Goal: Register for event/course

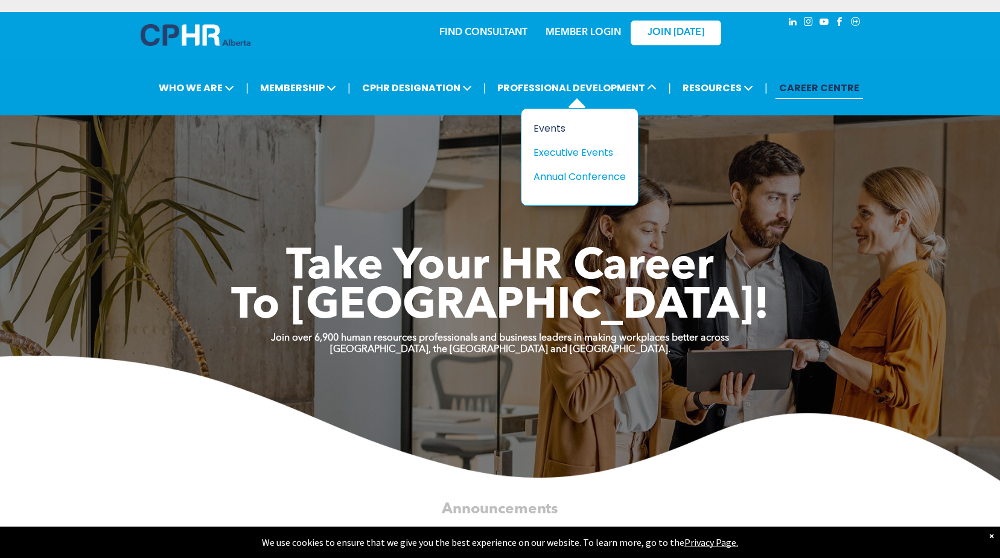
click at [557, 129] on div "Events" at bounding box center [575, 128] width 83 height 15
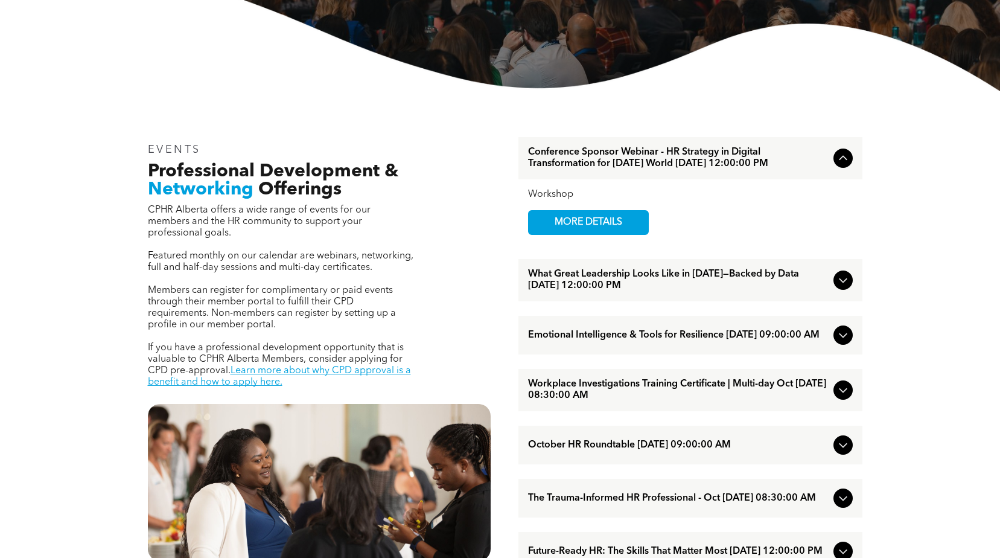
scroll to position [362, 0]
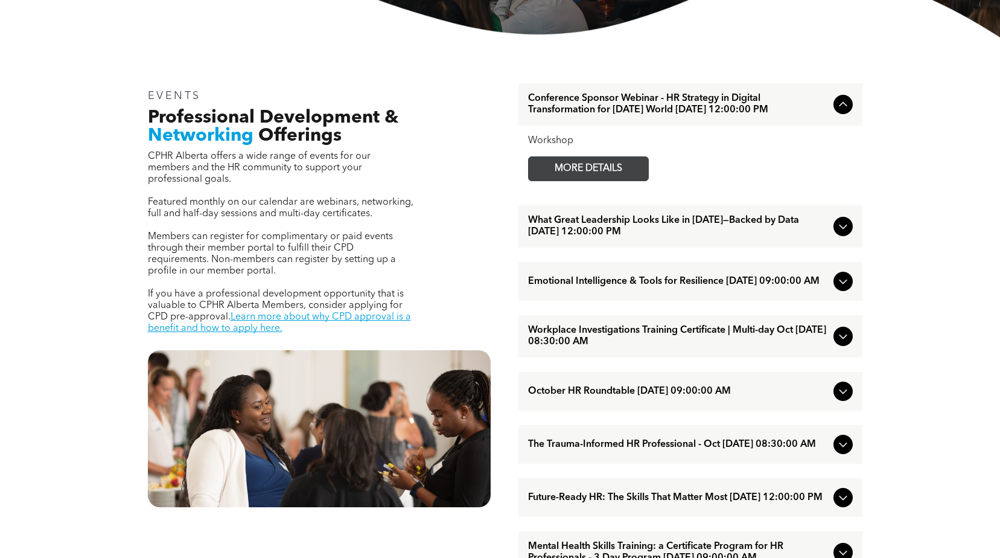
click at [597, 179] on span "MORE DETAILS" at bounding box center [588, 169] width 95 height 24
click at [616, 234] on span "What Great Leadership Looks Like in [DATE]—Backed by Data [DATE] 12:00:00 PM" at bounding box center [678, 226] width 301 height 23
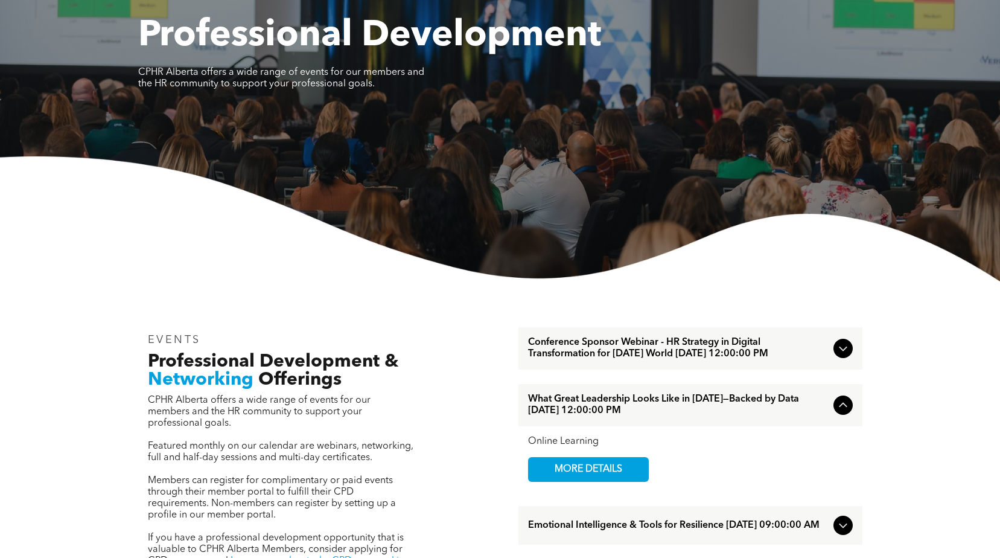
scroll to position [0, 0]
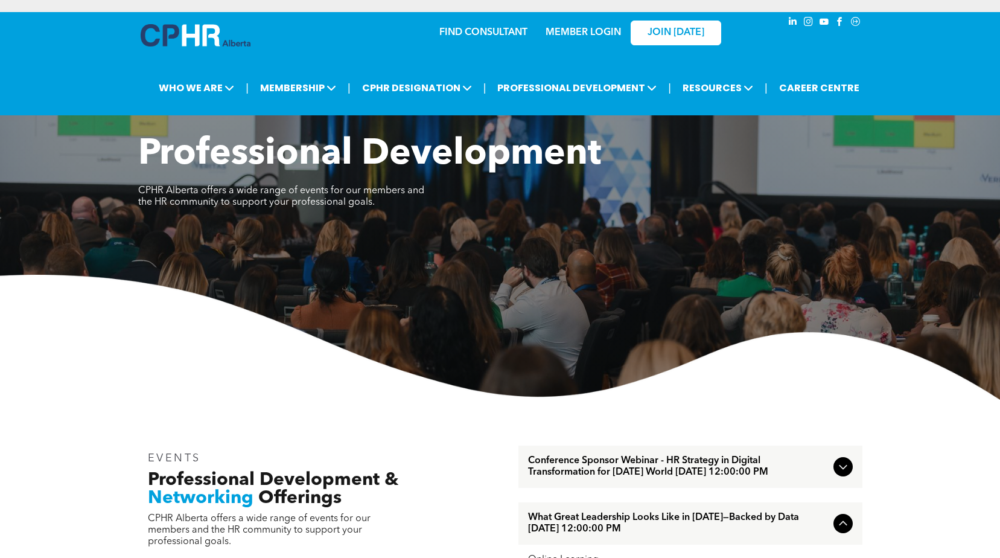
click at [594, 30] on link "MEMBER LOGIN" at bounding box center [583, 33] width 75 height 10
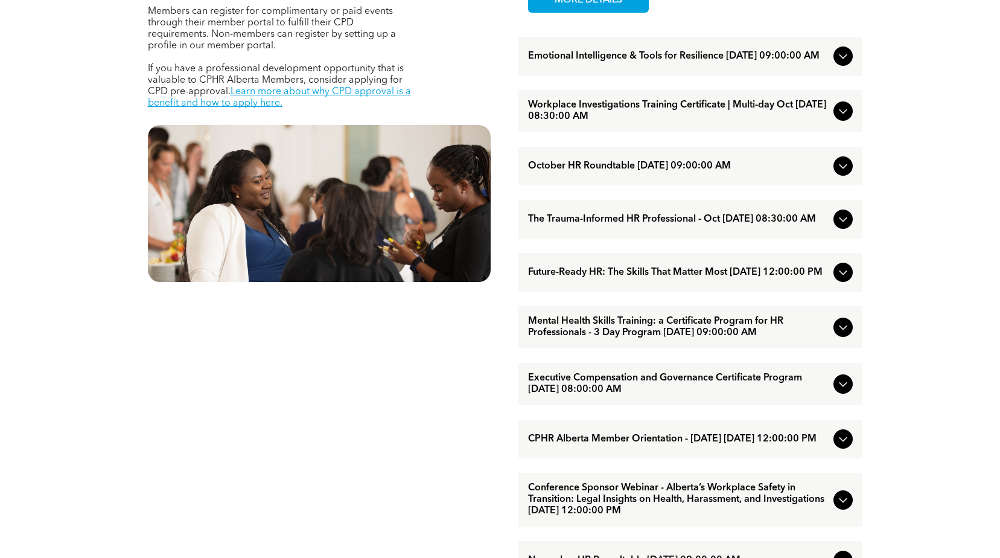
scroll to position [346, 0]
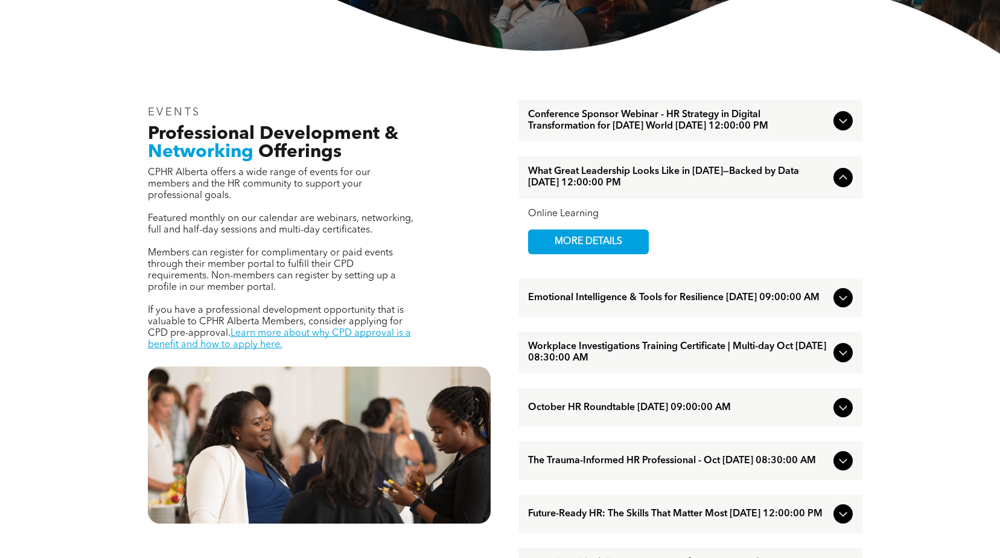
drag, startPoint x: 517, startPoint y: 286, endPoint x: 275, endPoint y: 63, distance: 329.0
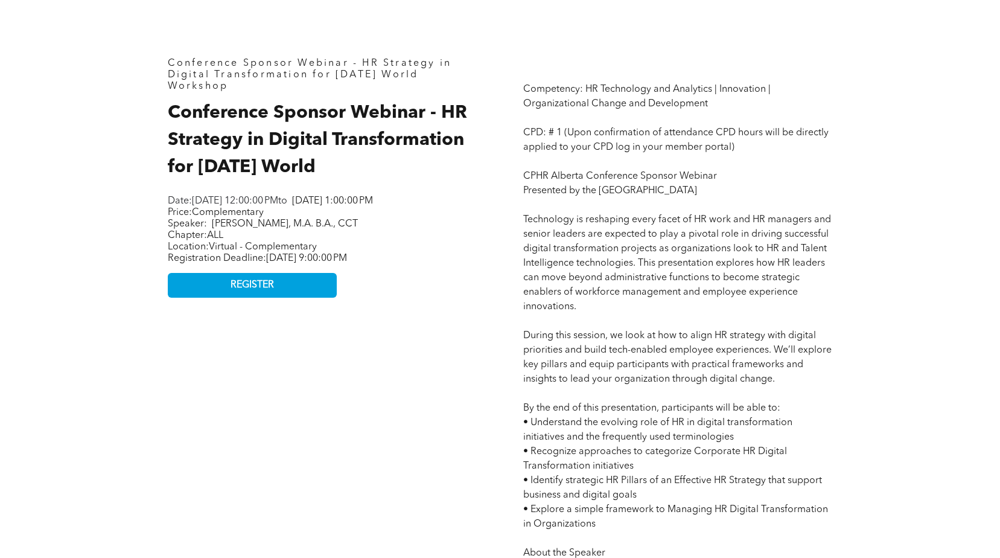
scroll to position [543, 0]
